Goal: Task Accomplishment & Management: Manage account settings

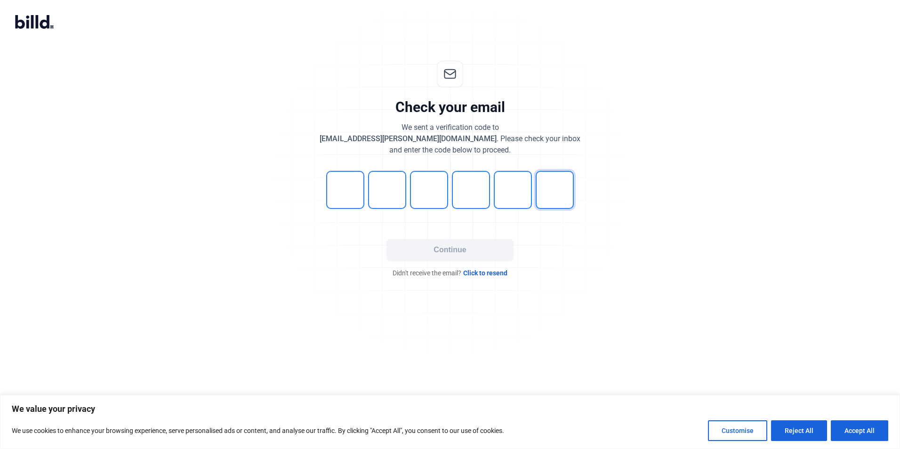
type input "1"
type input "6"
type input "0"
type input "6"
type input "7"
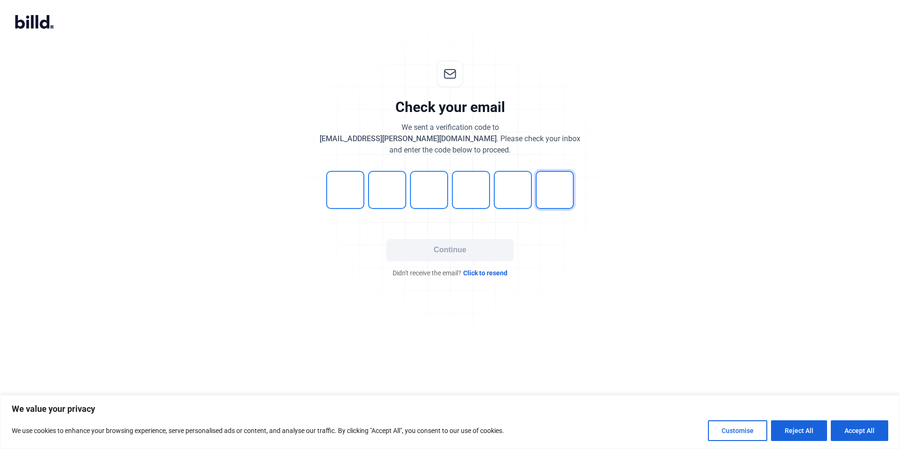
type input "4"
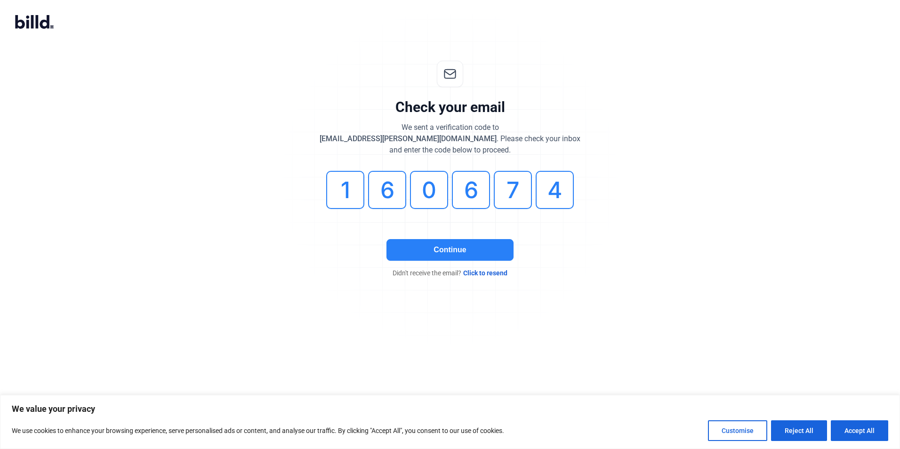
click at [450, 250] on button "Continue" at bounding box center [450, 250] width 127 height 22
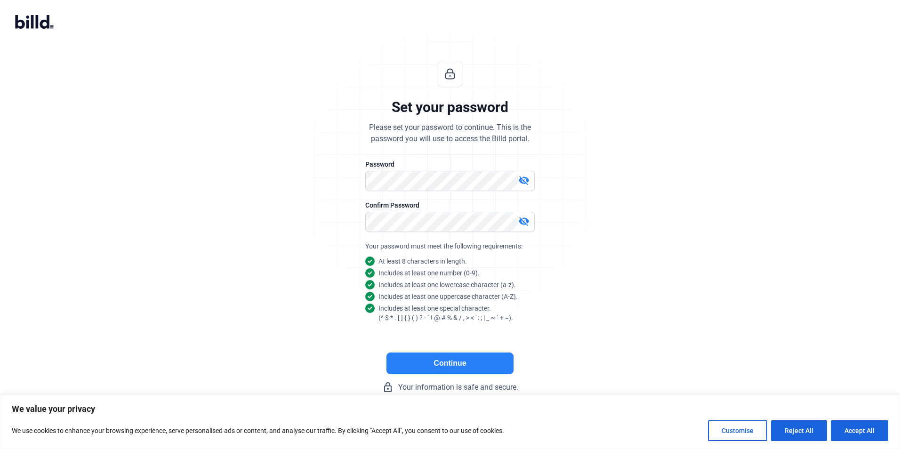
click at [452, 359] on button "Continue" at bounding box center [450, 364] width 127 height 22
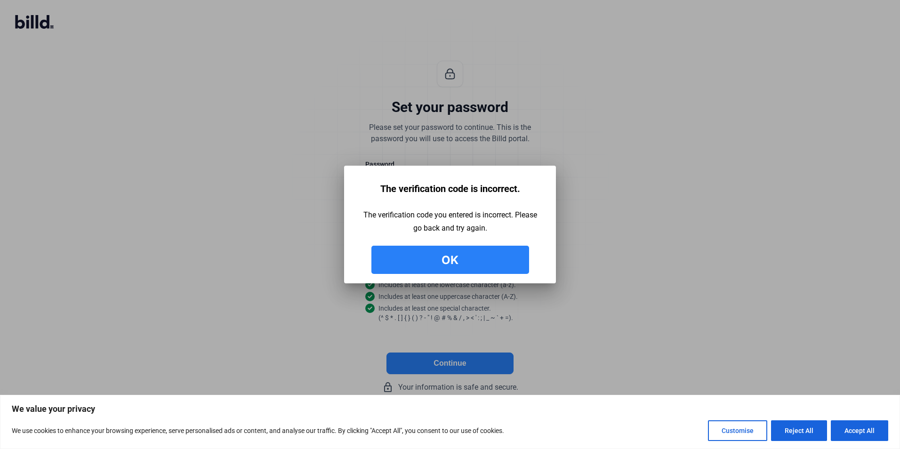
click at [429, 252] on button "Ok" at bounding box center [450, 260] width 158 height 28
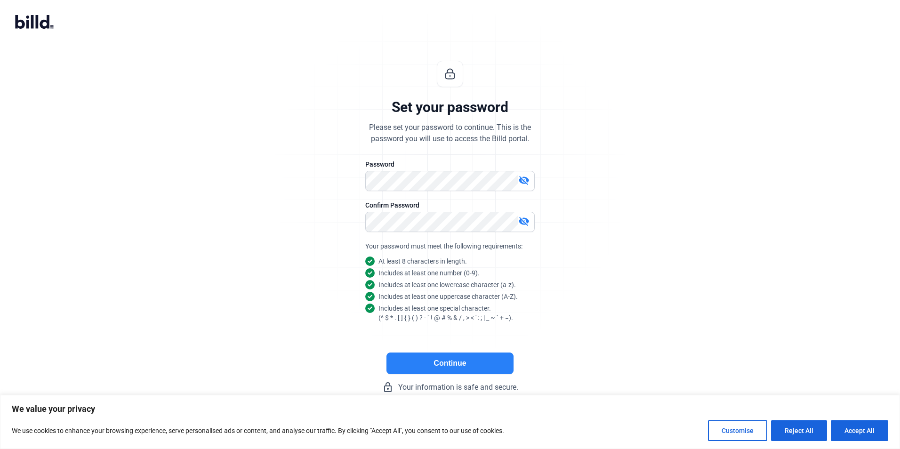
click at [440, 369] on button "Continue" at bounding box center [450, 364] width 127 height 22
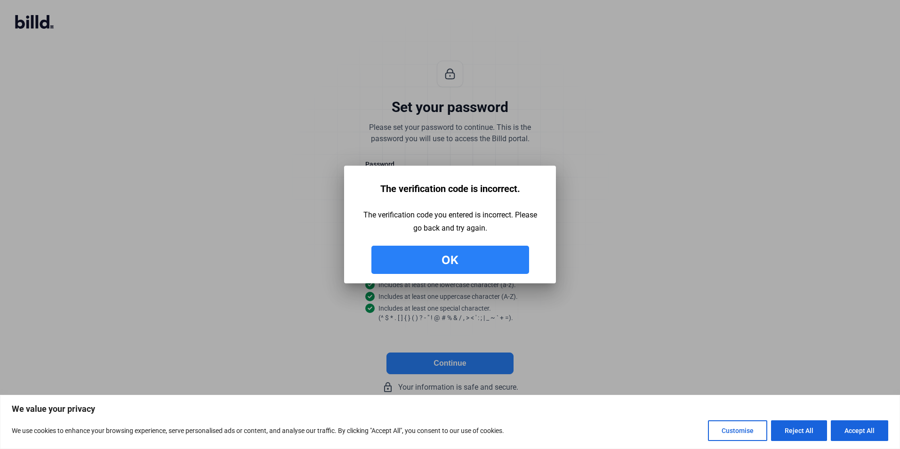
click at [474, 258] on button "Ok" at bounding box center [450, 260] width 158 height 28
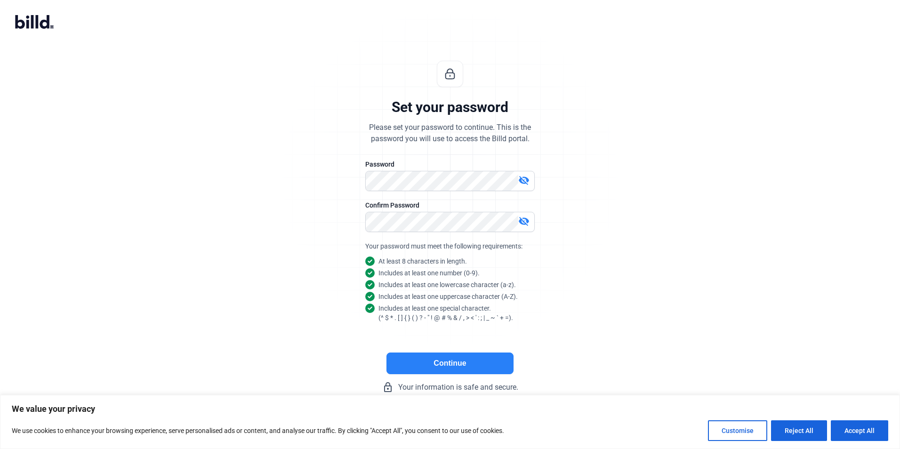
click at [37, 14] on set-password "Set your password Please set your password to continue. This is the password yo…" at bounding box center [450, 224] width 900 height 449
click at [32, 22] on icon at bounding box center [32, 22] width 3 height 14
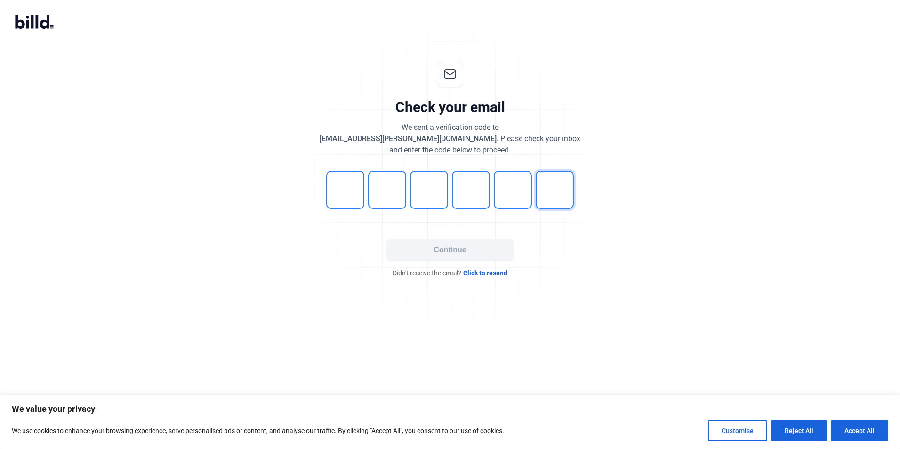
type input "2"
click at [428, 247] on button "Continue" at bounding box center [450, 250] width 127 height 22
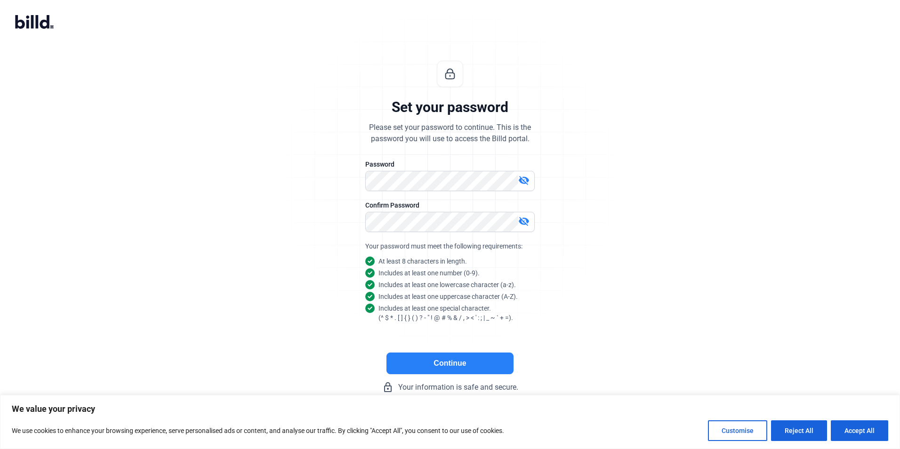
click at [434, 358] on button "Continue" at bounding box center [450, 364] width 127 height 22
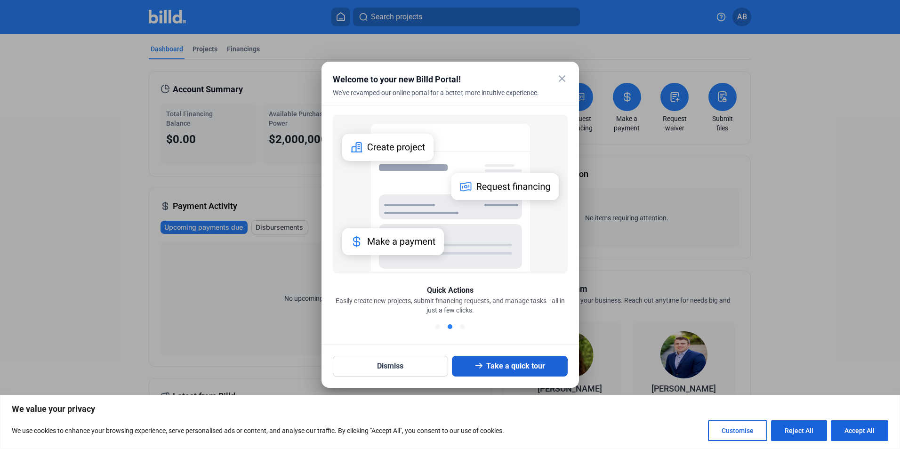
click at [484, 369] on icon at bounding box center [479, 366] width 10 height 10
